Goal: Task Accomplishment & Management: Use online tool/utility

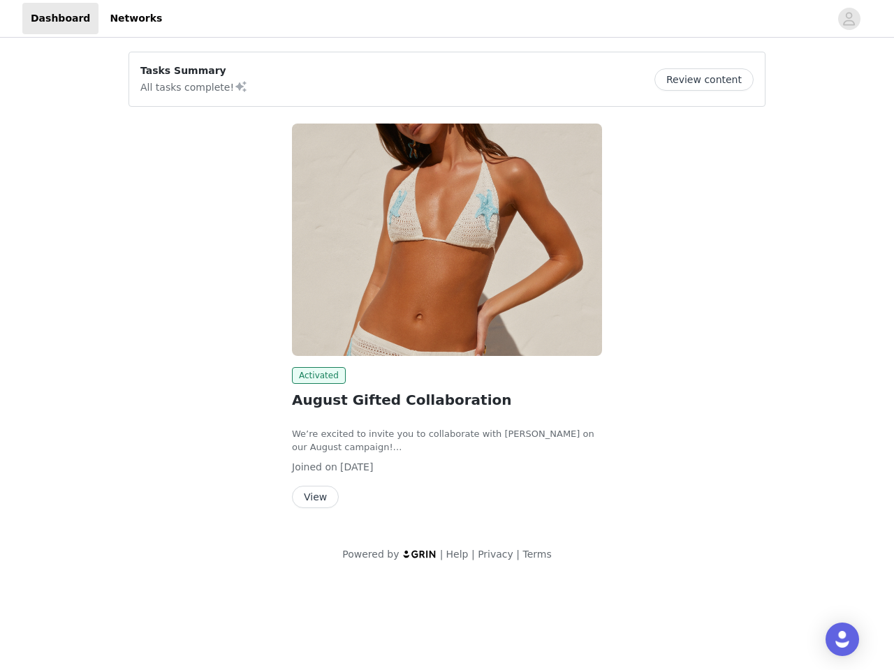
click at [447, 289] on img at bounding box center [447, 240] width 310 height 233
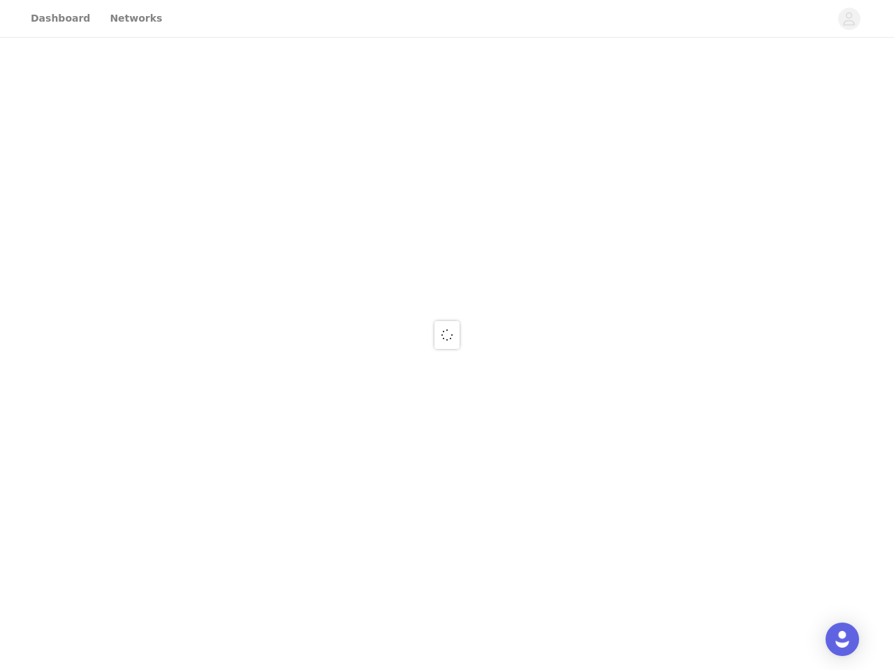
click at [709, 80] on div at bounding box center [447, 335] width 894 height 670
click at [447, 240] on div at bounding box center [447, 335] width 894 height 670
click at [316, 376] on div at bounding box center [447, 335] width 894 height 670
click at [314, 497] on div at bounding box center [447, 335] width 894 height 670
